Goal: Use online tool/utility

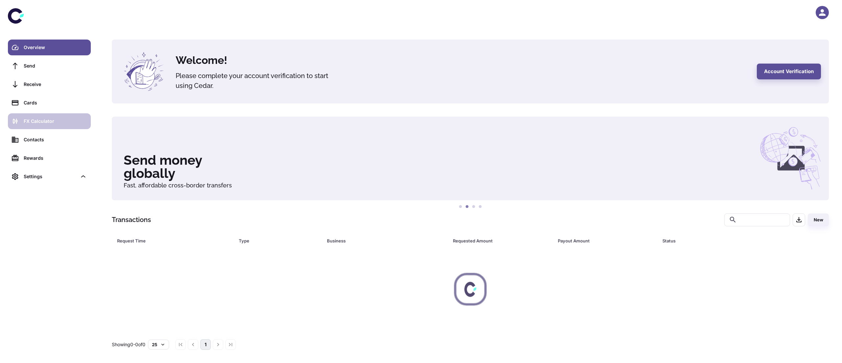
click at [25, 117] on link "FX Calculator" at bounding box center [49, 121] width 83 height 16
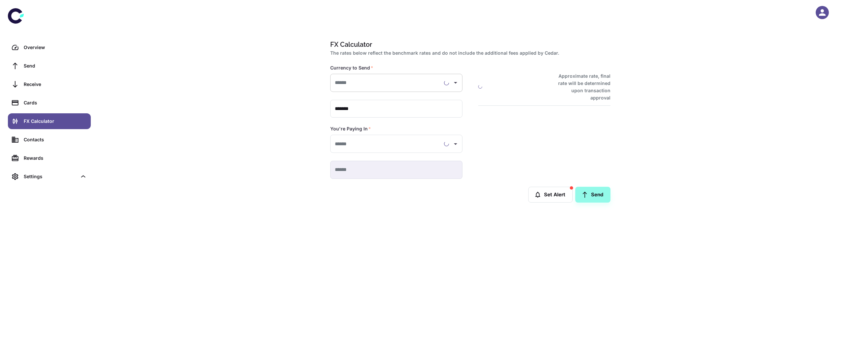
type input "**********"
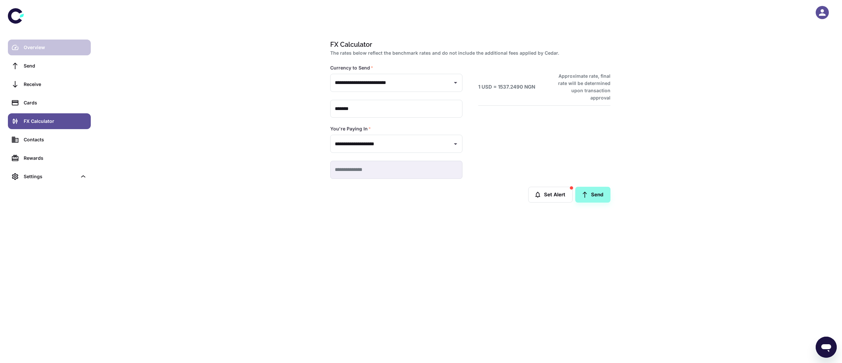
click at [55, 50] on div "Overview" at bounding box center [55, 47] width 63 height 7
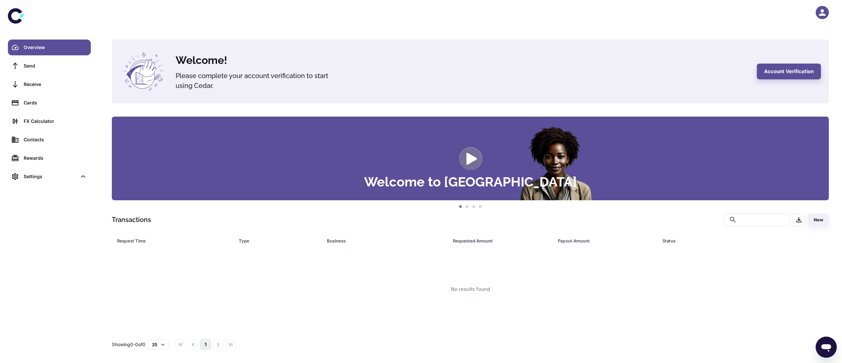
click at [827, 12] on icon "button" at bounding box center [823, 13] width 10 height 10
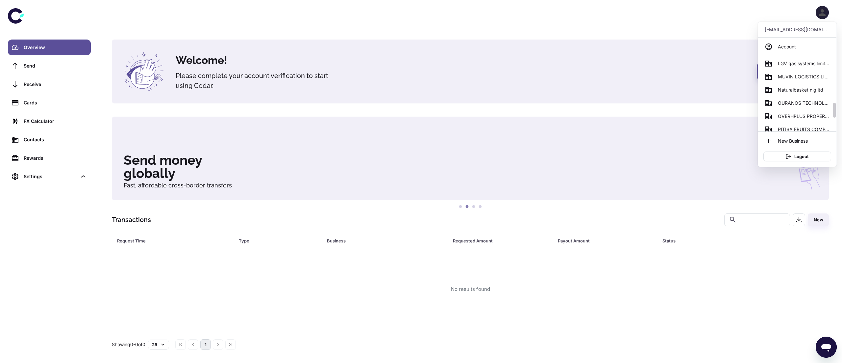
scroll to position [229, 0]
click at [803, 85] on span "Naturalbasket nig ltd" at bounding box center [800, 86] width 45 height 7
